Goal: Task Accomplishment & Management: Manage account settings

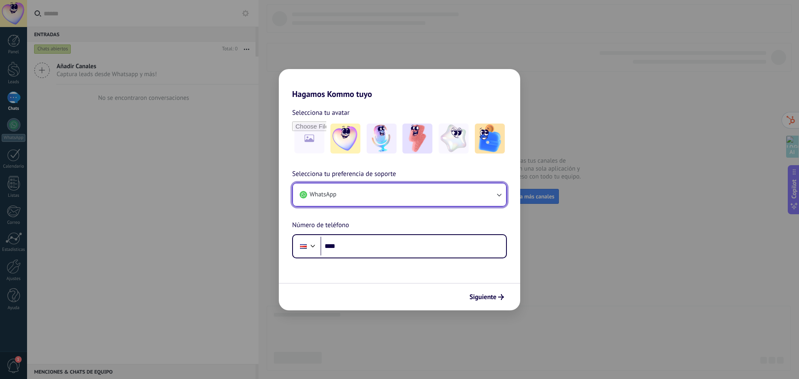
click at [426, 195] on button "WhatsApp" at bounding box center [399, 195] width 213 height 22
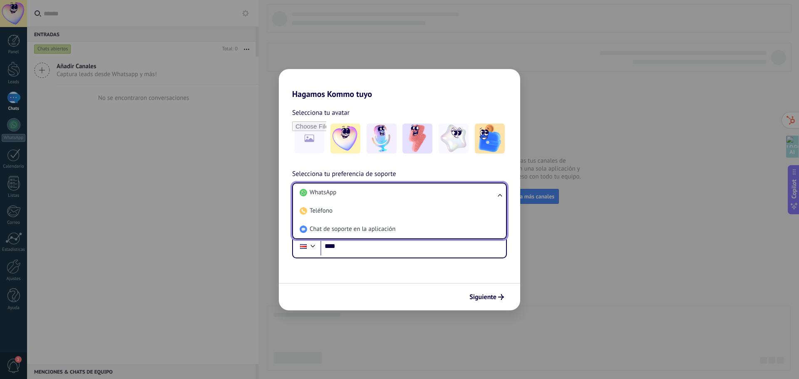
click at [361, 284] on div "Siguiente" at bounding box center [399, 296] width 241 height 27
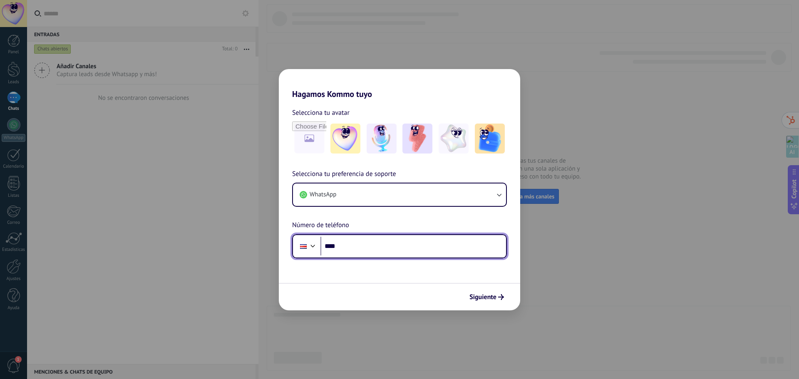
click at [378, 244] on input "****" at bounding box center [414, 246] width 186 height 19
type input "**********"
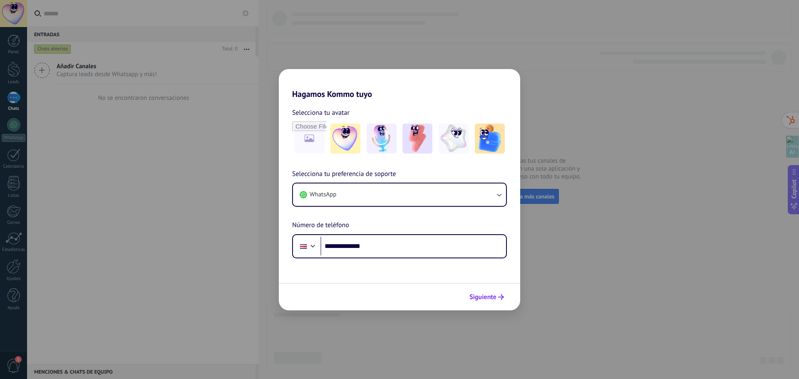
click at [491, 297] on span "Siguiente" at bounding box center [483, 297] width 27 height 6
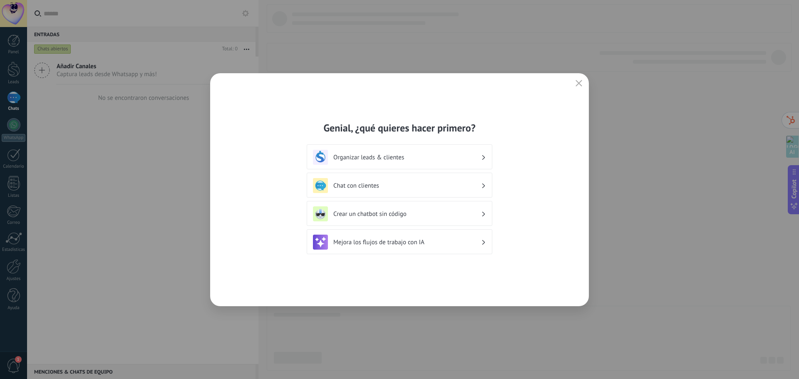
click at [421, 156] on h3 "Organizar leads & clientes" at bounding box center [407, 158] width 148 height 8
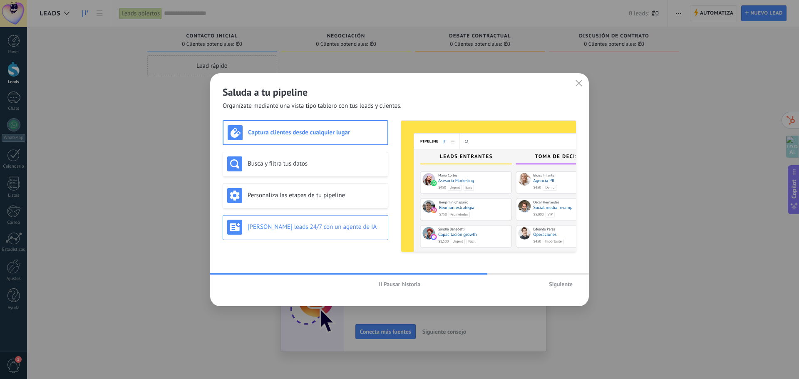
click at [319, 227] on h3 "[PERSON_NAME] leads 24/7 con un agente de IA" at bounding box center [316, 227] width 136 height 8
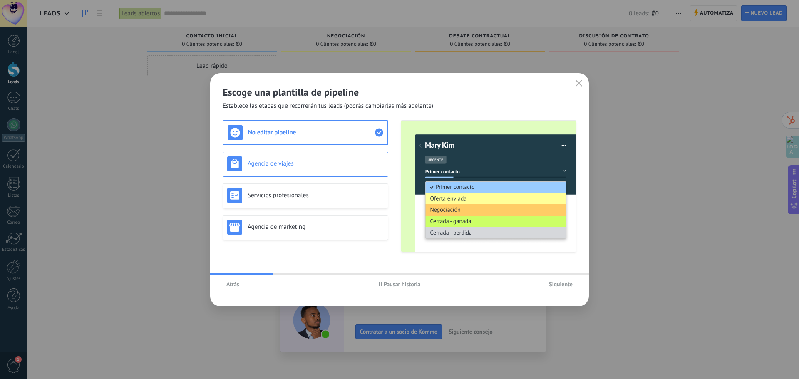
click at [289, 158] on div "Agencia de viajes" at bounding box center [305, 164] width 157 height 15
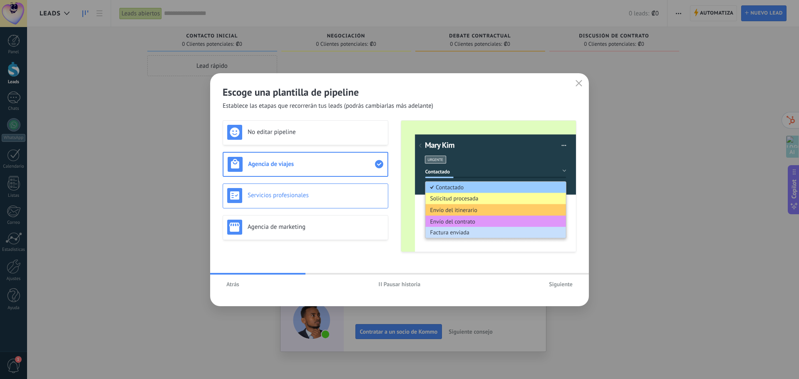
click at [300, 187] on div "Servicios profesionales" at bounding box center [306, 196] width 166 height 25
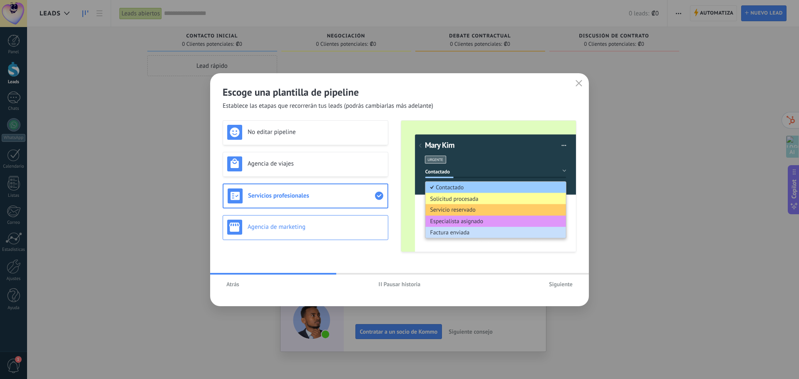
click at [307, 219] on div "Agencia de marketing" at bounding box center [306, 227] width 166 height 25
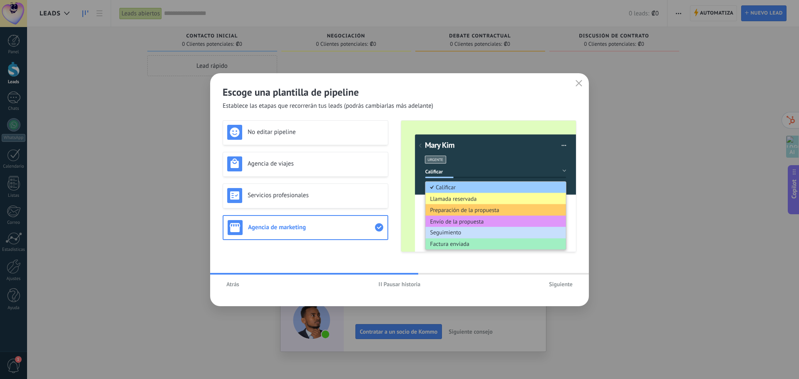
click at [563, 284] on span "Siguiente" at bounding box center [561, 284] width 24 height 6
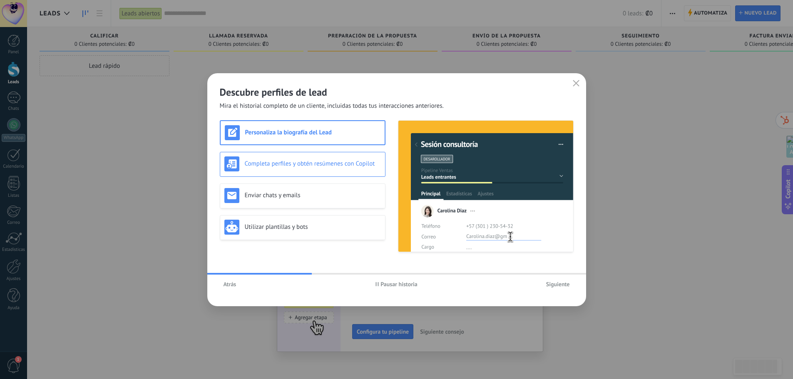
click at [310, 165] on h3 "Completa perfiles y obtén resúmenes con Copilot" at bounding box center [313, 164] width 136 height 8
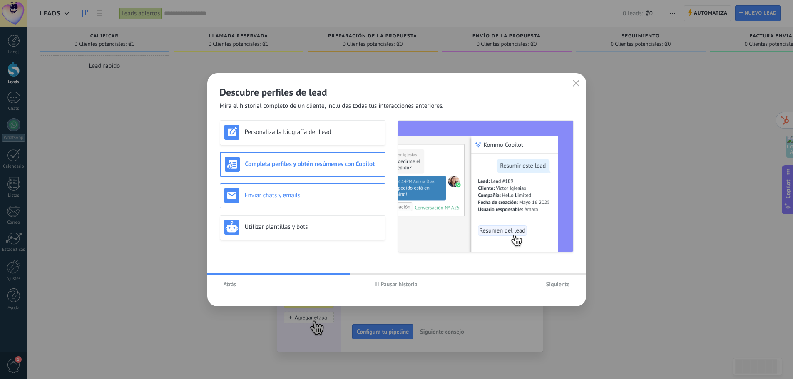
click at [304, 187] on div "Enviar chats y emails" at bounding box center [303, 196] width 166 height 25
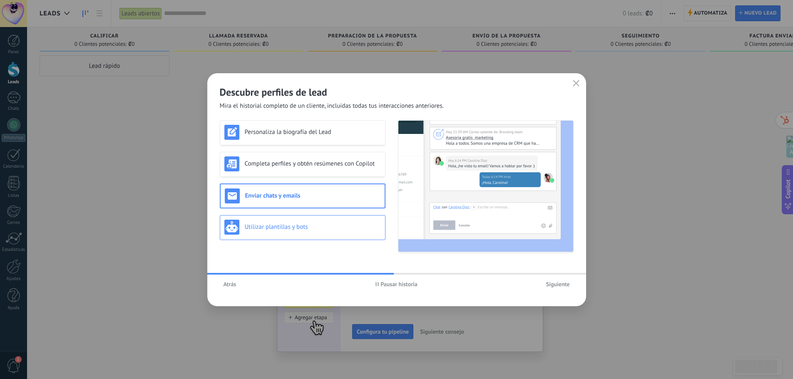
click at [310, 221] on div "Utilizar plantillas y bots" at bounding box center [302, 227] width 157 height 15
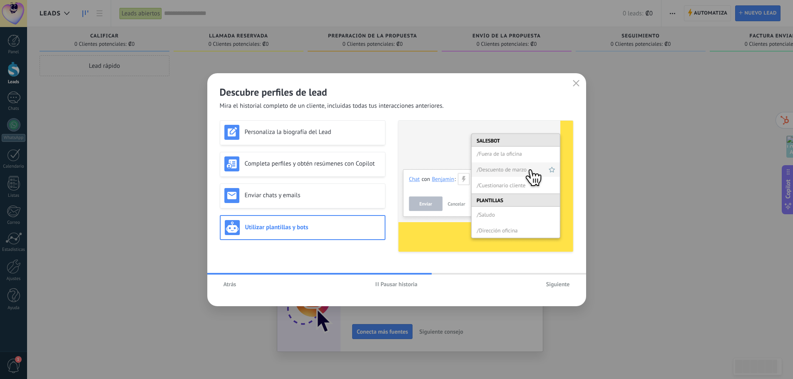
click at [559, 284] on span "Siguiente" at bounding box center [558, 284] width 24 height 6
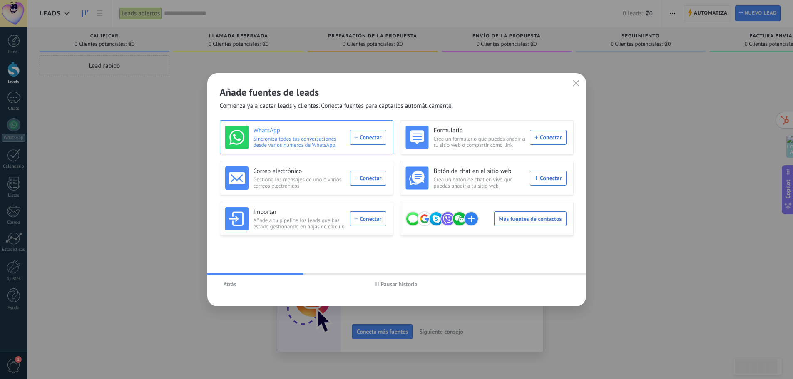
click at [372, 137] on div "WhatsApp Sincroniza todas tus conversaciones desde varios números de WhatsApp. …" at bounding box center [305, 137] width 161 height 23
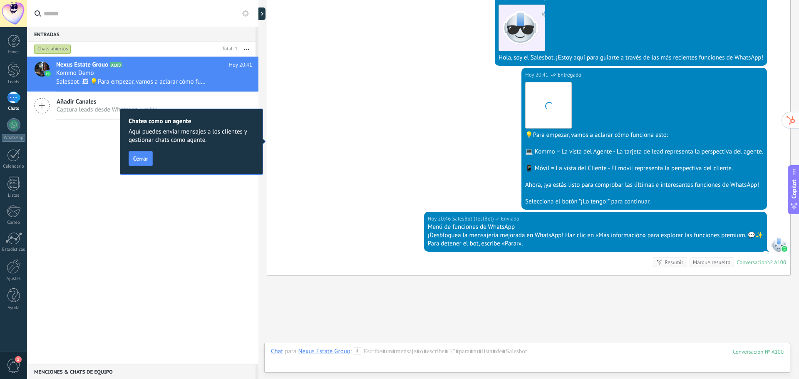
scroll to position [214, 0]
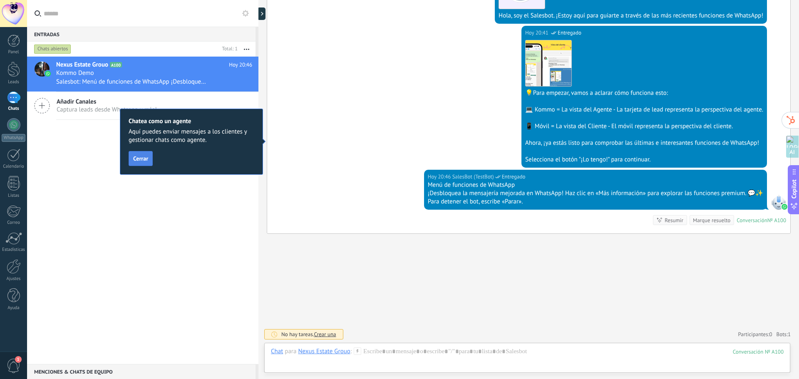
click at [139, 158] on span "Cerrar" at bounding box center [140, 159] width 15 height 6
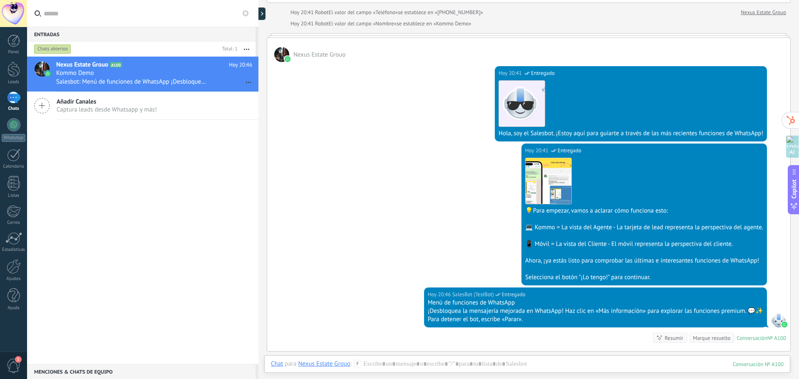
scroll to position [173, 0]
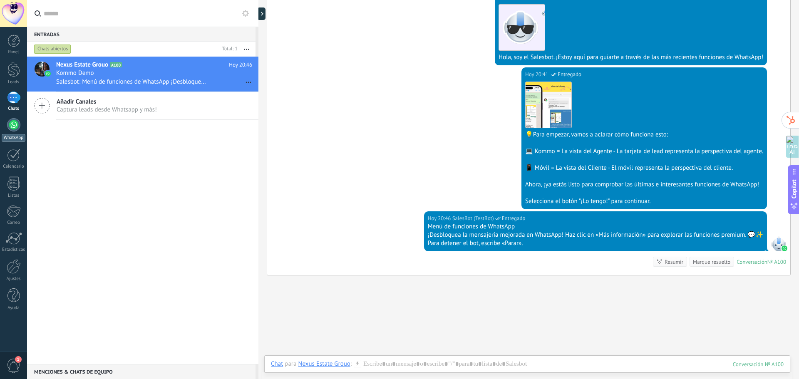
click at [15, 125] on div at bounding box center [13, 124] width 13 height 13
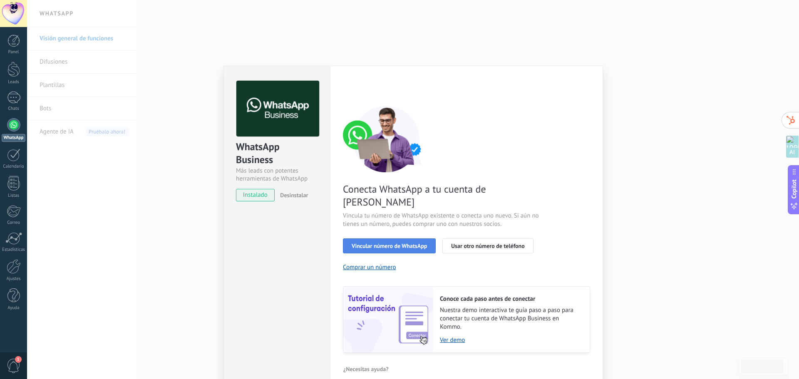
click at [396, 243] on span "Vincular número de WhatsApp" at bounding box center [389, 246] width 75 height 6
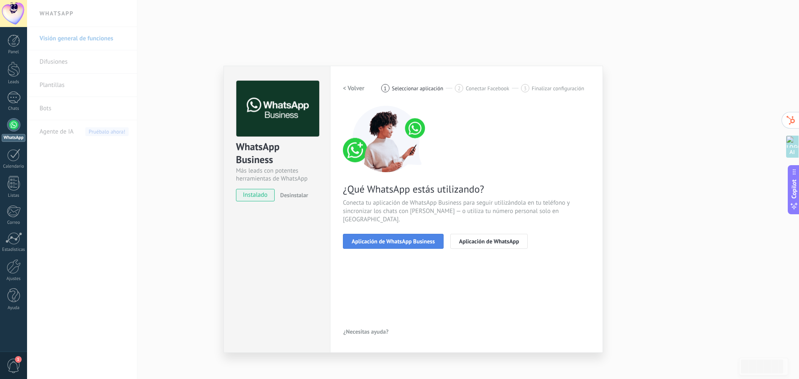
click at [394, 239] on span "Aplicación de WhatsApp Business" at bounding box center [393, 242] width 83 height 6
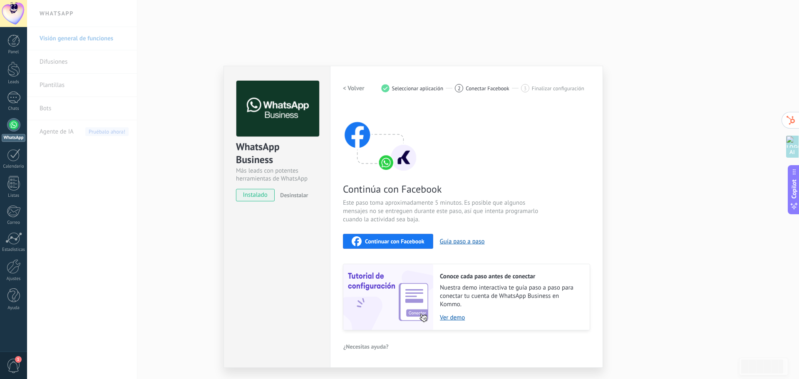
click at [387, 241] on span "Continuar con Facebook" at bounding box center [395, 242] width 60 height 6
click at [15, 95] on div "1" at bounding box center [13, 98] width 13 height 12
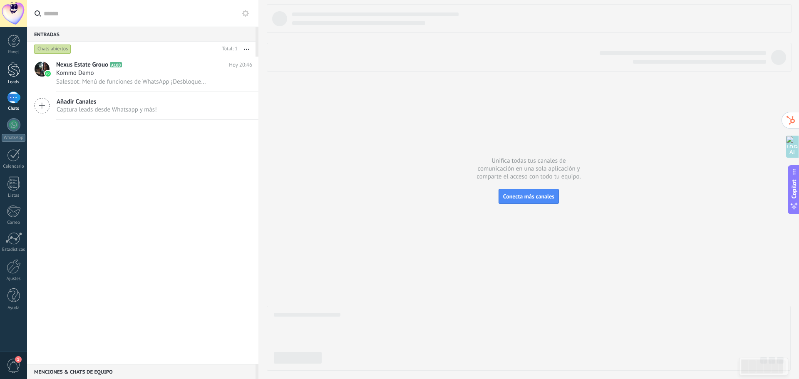
click at [15, 67] on div at bounding box center [13, 69] width 12 height 15
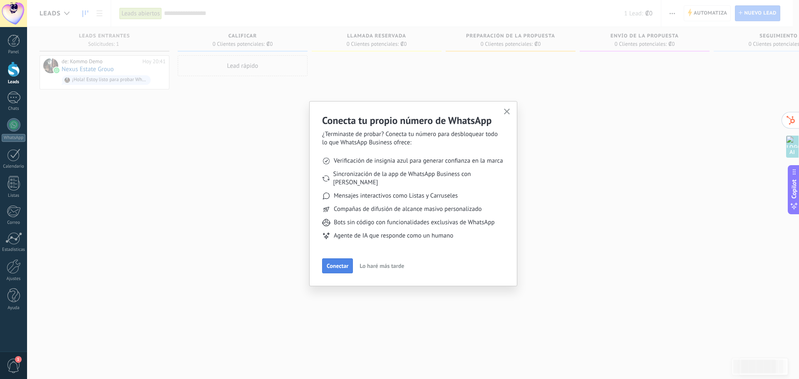
click at [340, 263] on span "Conectar" at bounding box center [338, 266] width 22 height 6
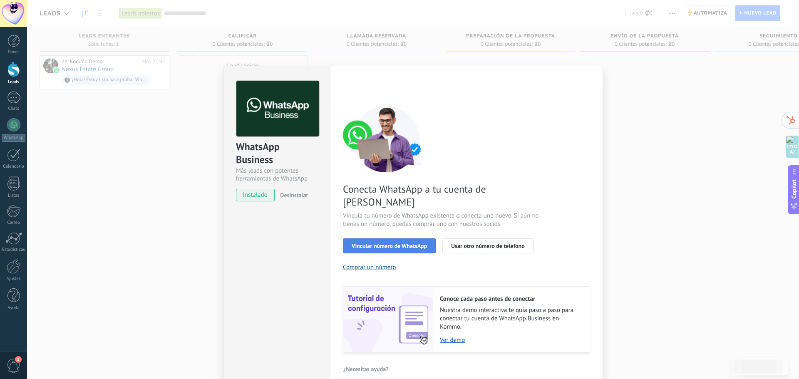
click at [400, 243] on span "Vincular número de WhatsApp" at bounding box center [389, 246] width 75 height 6
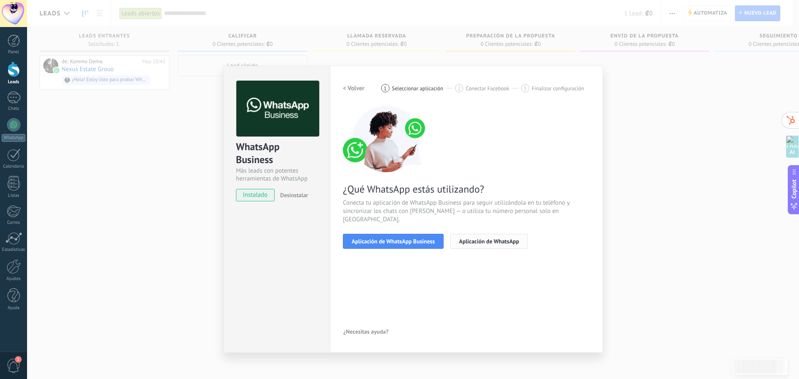
click at [510, 234] on button "Aplicación de WhatsApp" at bounding box center [488, 241] width 77 height 15
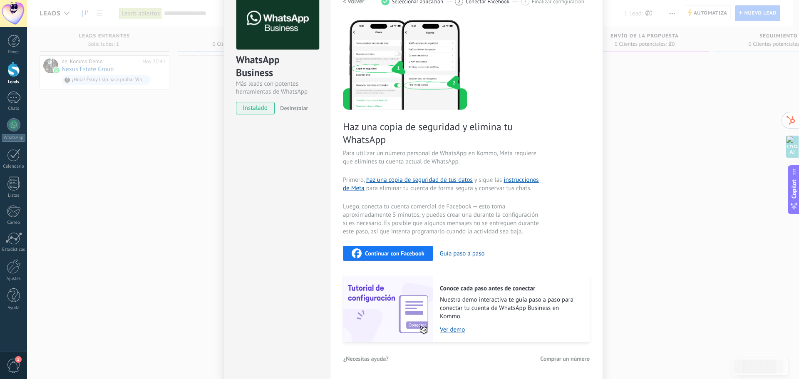
scroll to position [87, 0]
click at [391, 246] on button "Continuar con Facebook" at bounding box center [388, 253] width 90 height 15
click at [82, 130] on div "WhatsApp Business Más leads con potentes herramientas de WhatsApp instalado Des…" at bounding box center [413, 189] width 772 height 379
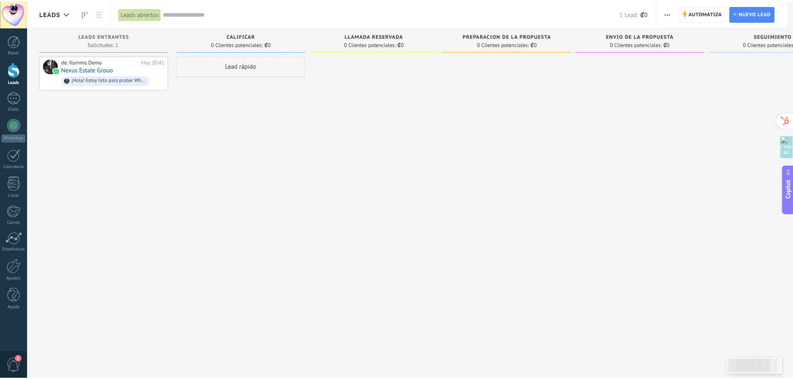
scroll to position [0, 0]
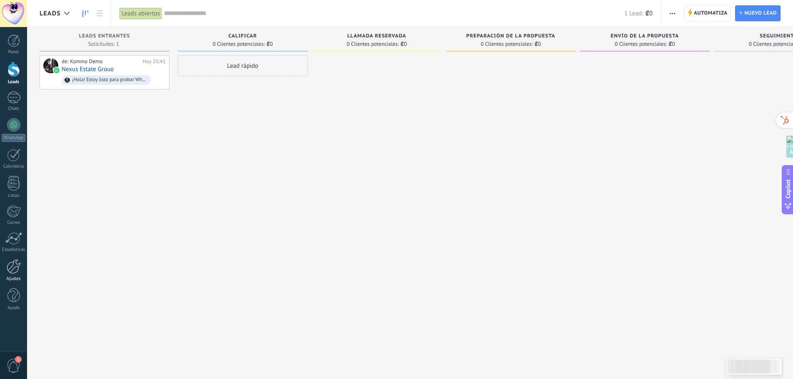
click at [15, 272] on div at bounding box center [14, 266] width 14 height 15
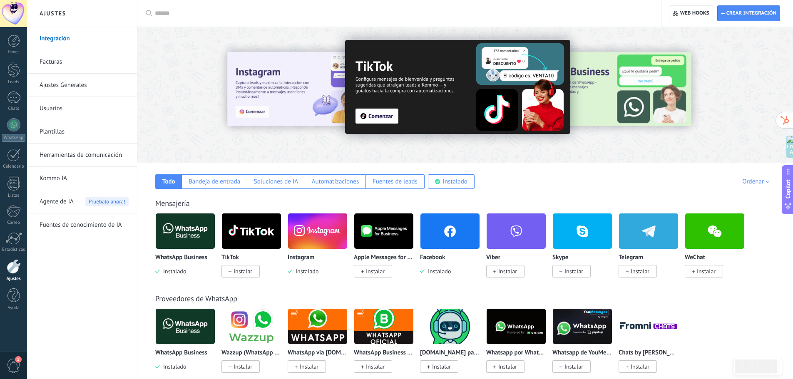
click at [71, 88] on link "Ajustes Generales" at bounding box center [84, 85] width 89 height 23
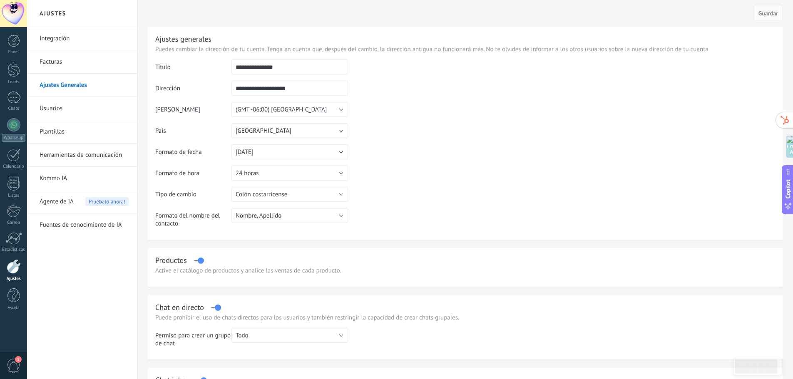
click at [53, 37] on link "Integración" at bounding box center [84, 38] width 89 height 23
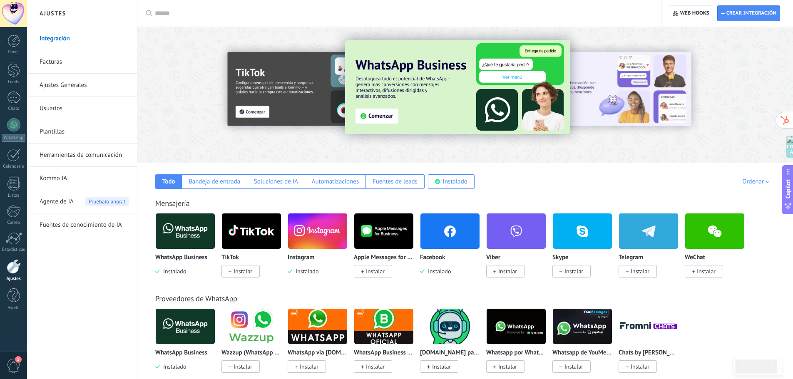
click at [453, 239] on img at bounding box center [449, 231] width 59 height 40
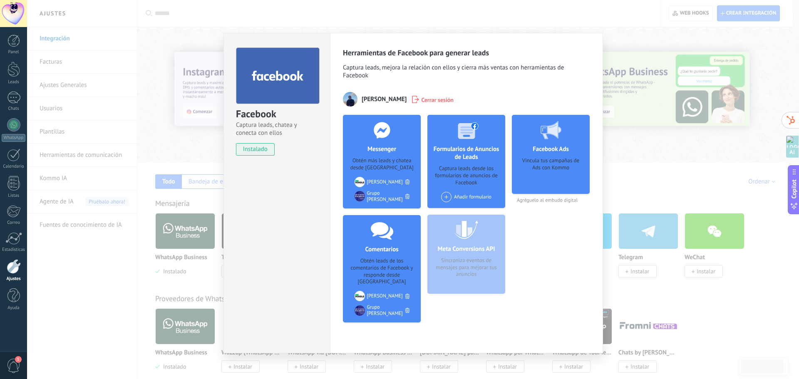
click at [490, 21] on div "Facebook Captura leads, chatea y conecta con ellos instalado Desinstalar Herram…" at bounding box center [413, 189] width 772 height 379
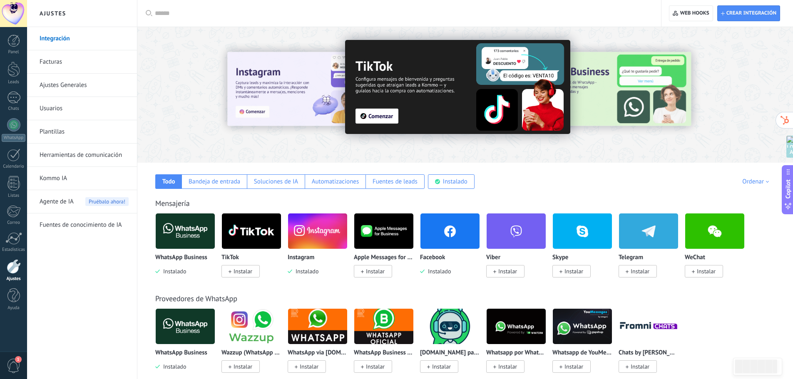
click at [52, 179] on link "Kommo IA" at bounding box center [84, 178] width 89 height 23
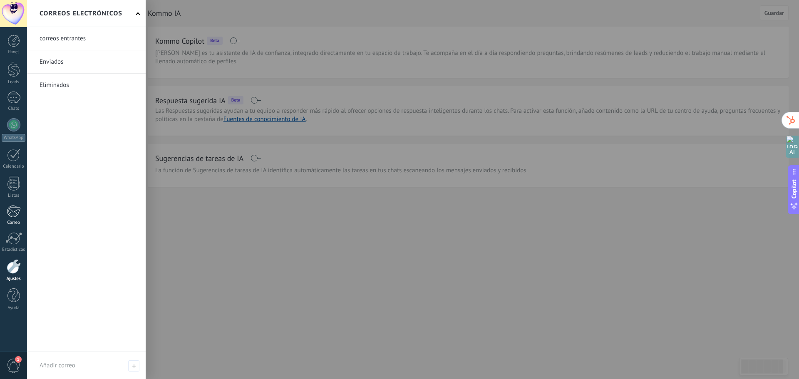
click at [15, 212] on div at bounding box center [14, 211] width 14 height 12
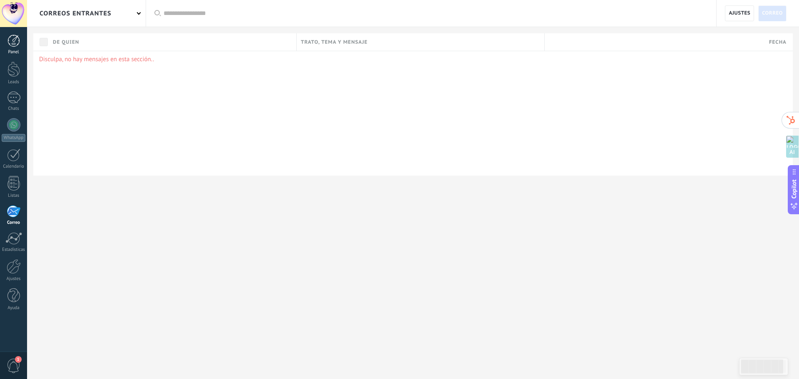
click at [17, 43] on div at bounding box center [13, 41] width 12 height 12
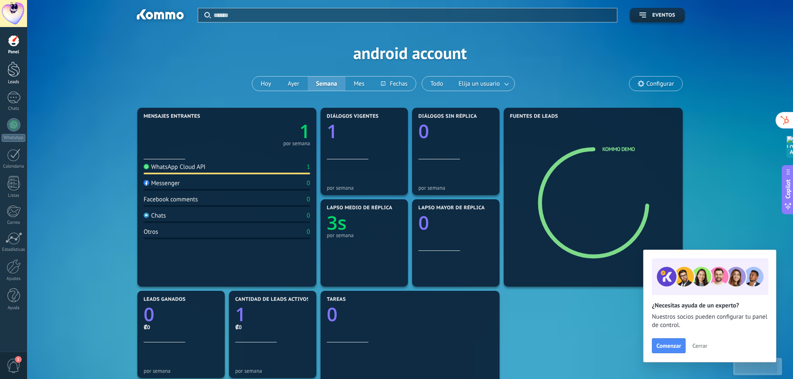
click at [14, 71] on div at bounding box center [13, 69] width 12 height 15
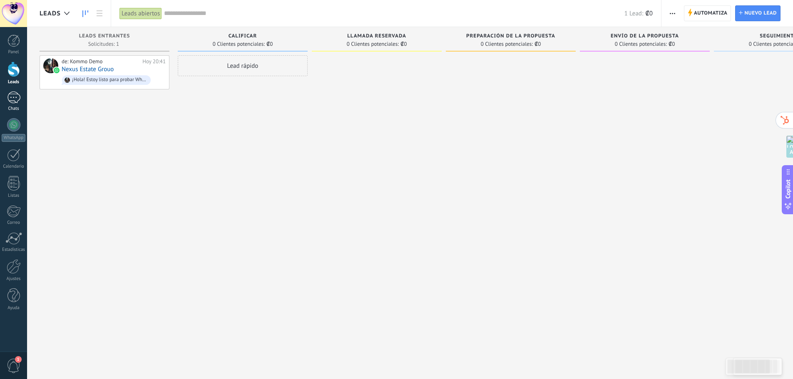
click at [12, 100] on div "1" at bounding box center [13, 98] width 13 height 12
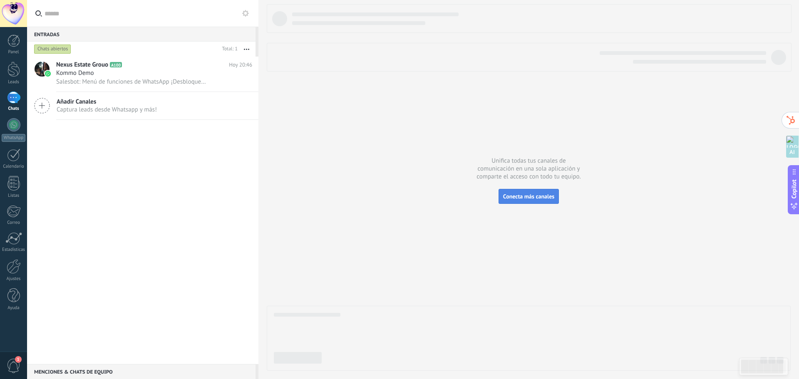
click at [543, 194] on span "Conecta más canales" at bounding box center [528, 196] width 51 height 7
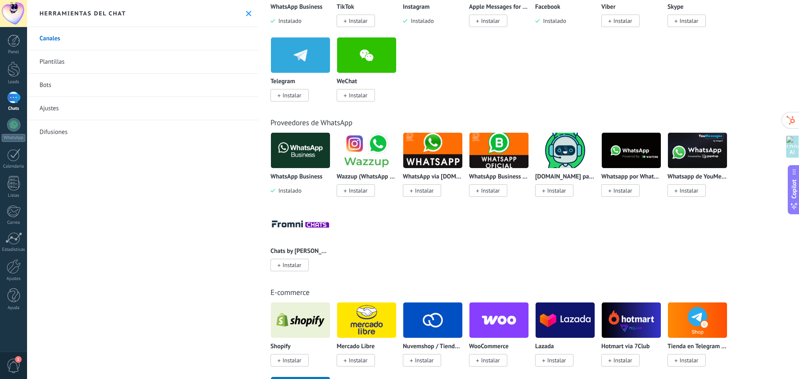
scroll to position [208, 0]
